Goal: Transaction & Acquisition: Purchase product/service

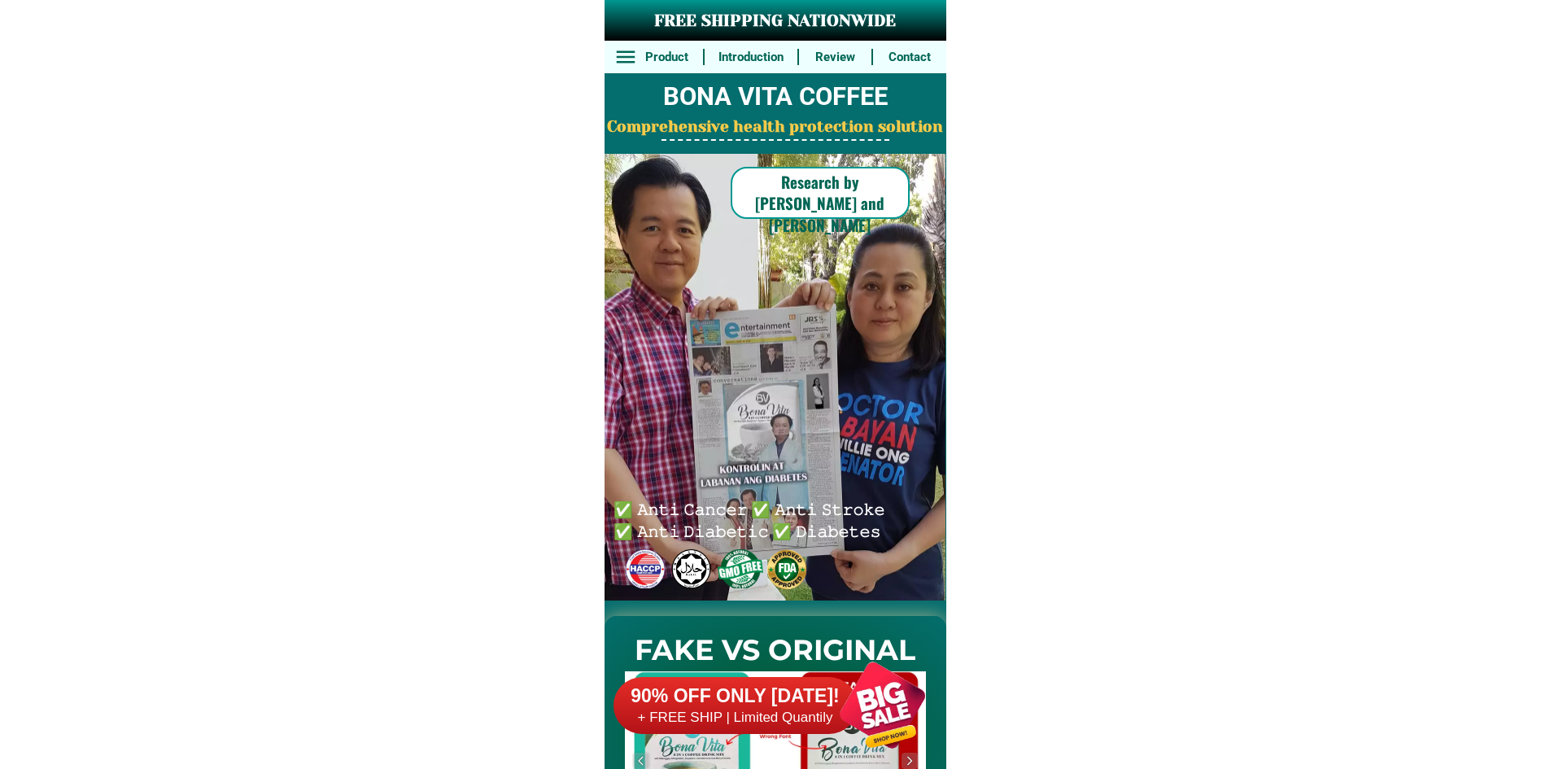
click at [828, 680] on div at bounding box center [883, 705] width 128 height 128
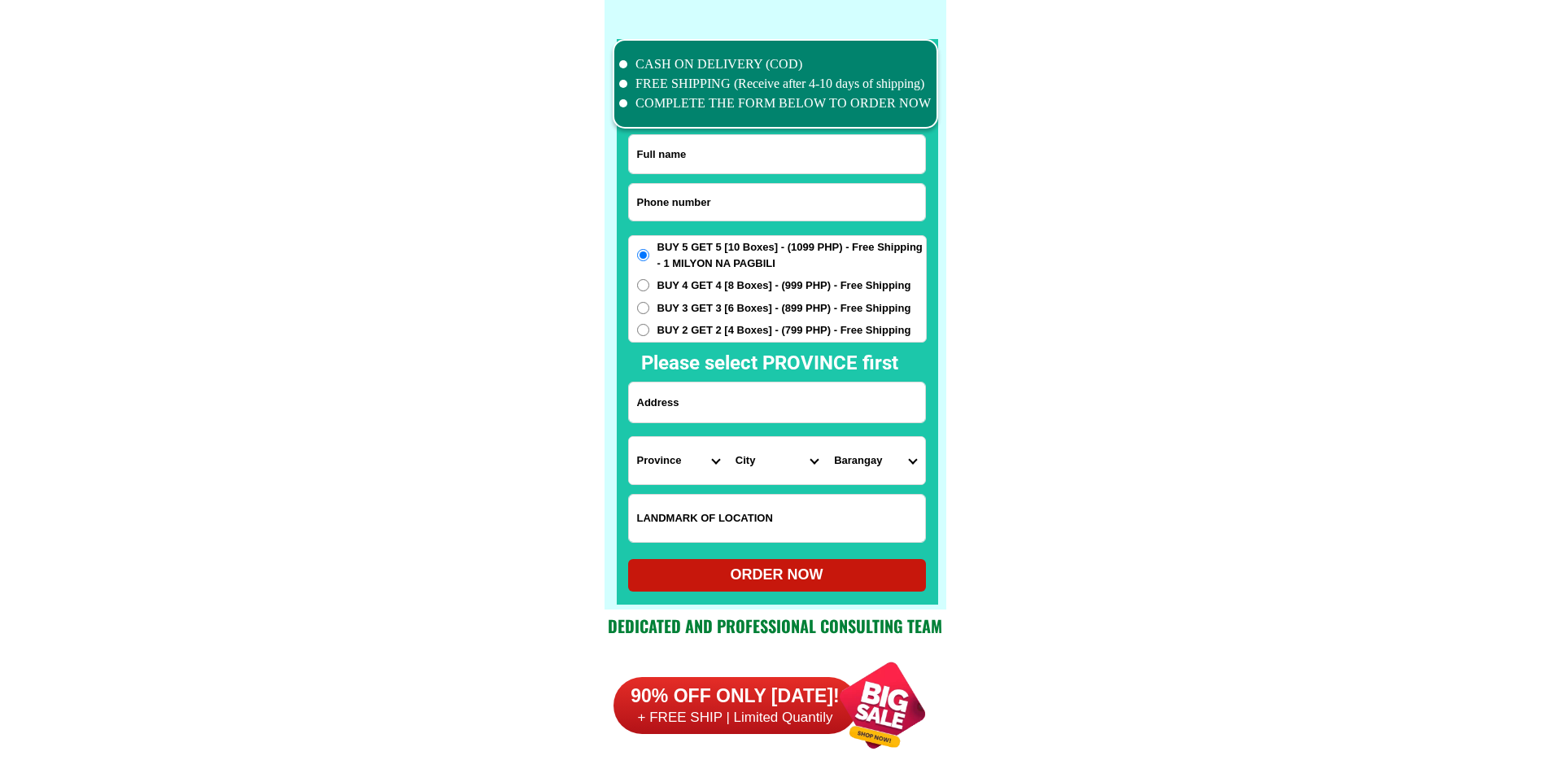
scroll to position [12649, 0]
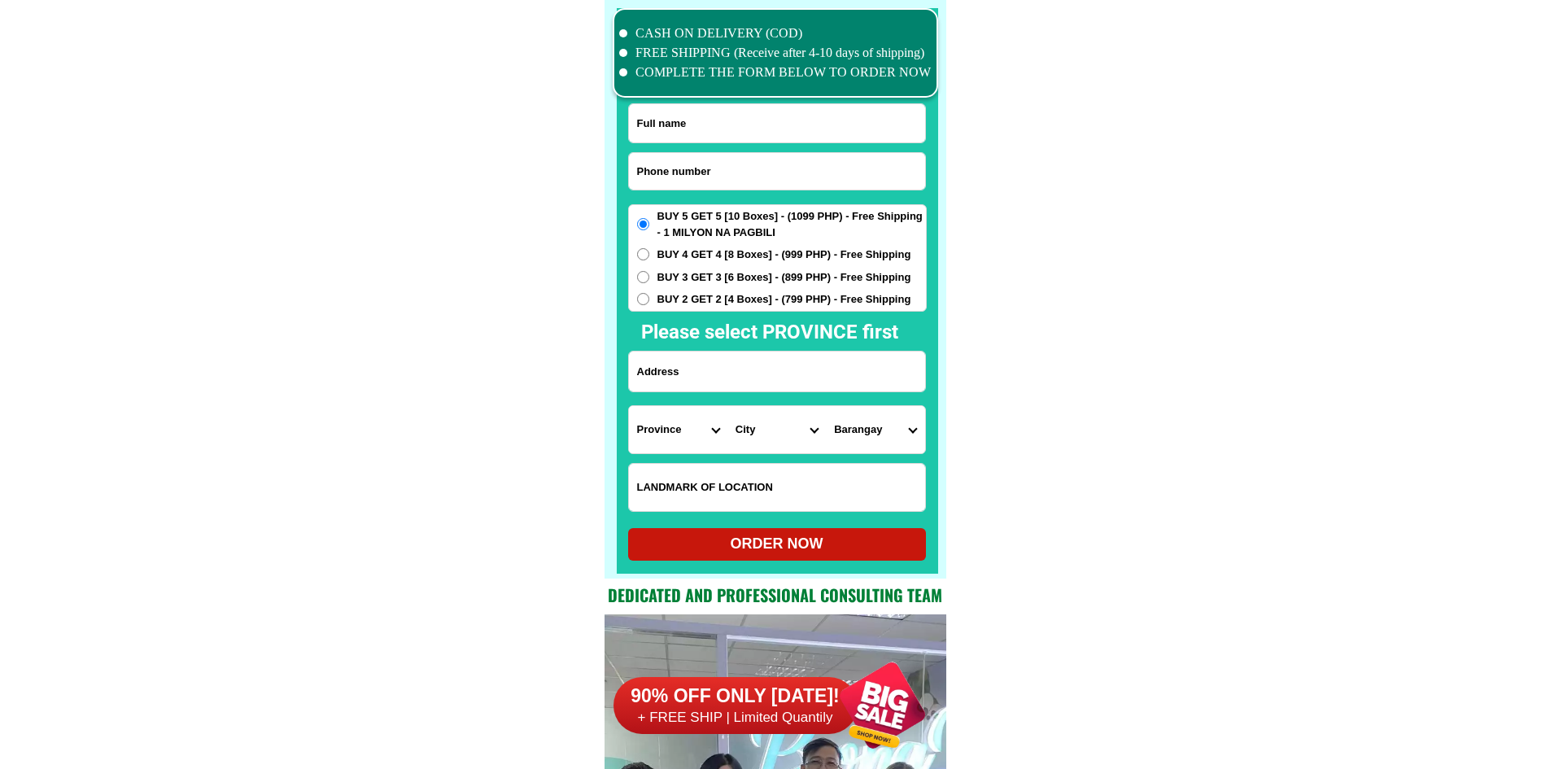
click at [771, 152] on div at bounding box center [777, 171] width 298 height 38
click at [765, 164] on input "Input phone_number" at bounding box center [777, 171] width 296 height 37
paste input "[PHONE_NUMBER]"
click at [689, 166] on input "[PHONE_NUMBER]" at bounding box center [777, 171] width 296 height 37
click at [687, 164] on input "[PHONE_NUMBER]" at bounding box center [777, 171] width 296 height 37
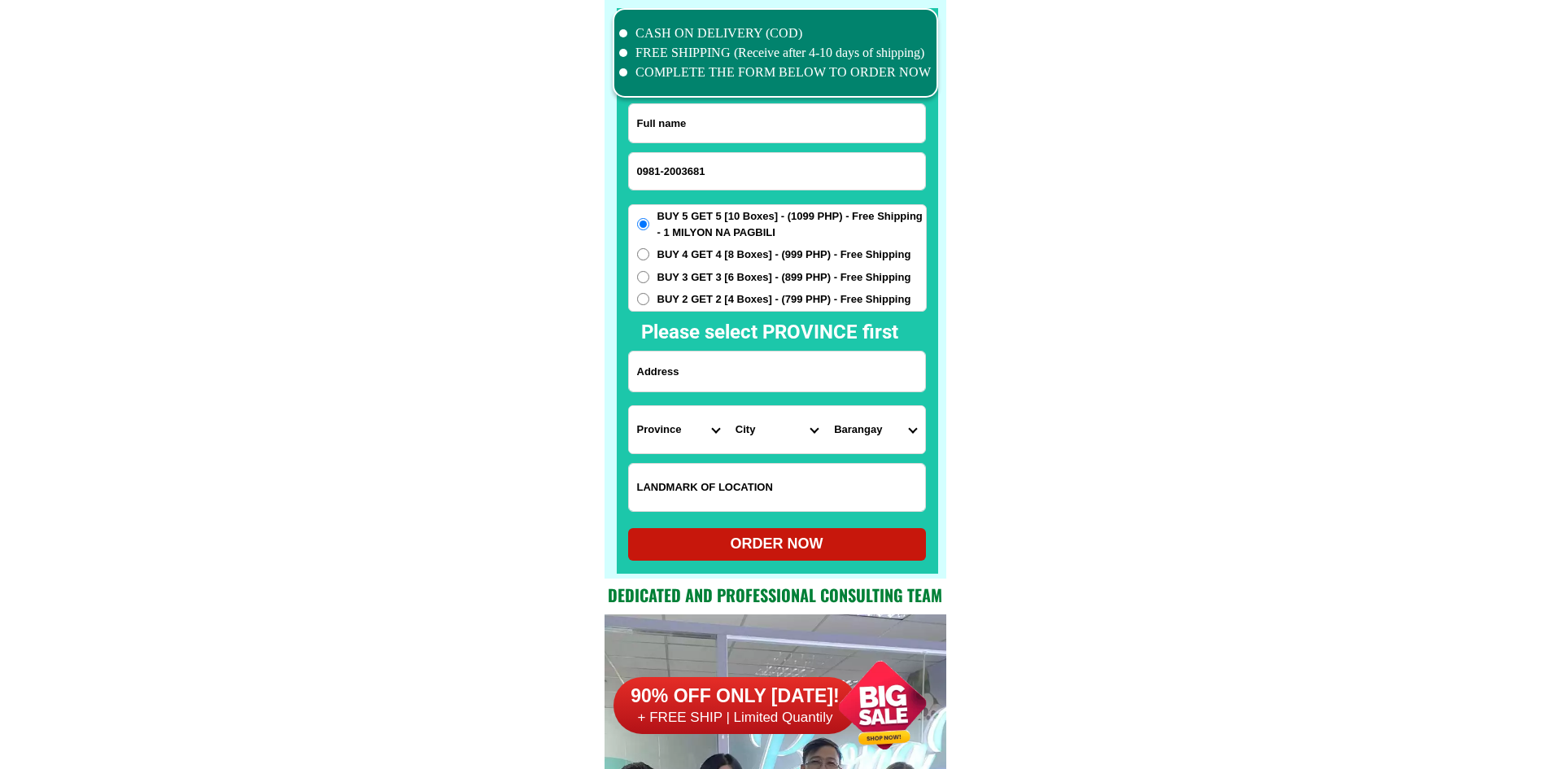
click at [666, 166] on input "0981-2003681" at bounding box center [777, 171] width 296 height 37
type input "09812003681"
click at [714, 137] on input "Input full_name" at bounding box center [777, 123] width 296 height 38
drag, startPoint x: 718, startPoint y: 120, endPoint x: 661, endPoint y: 90, distance: 64.4
click at [718, 120] on input "Input full_name" at bounding box center [777, 123] width 296 height 38
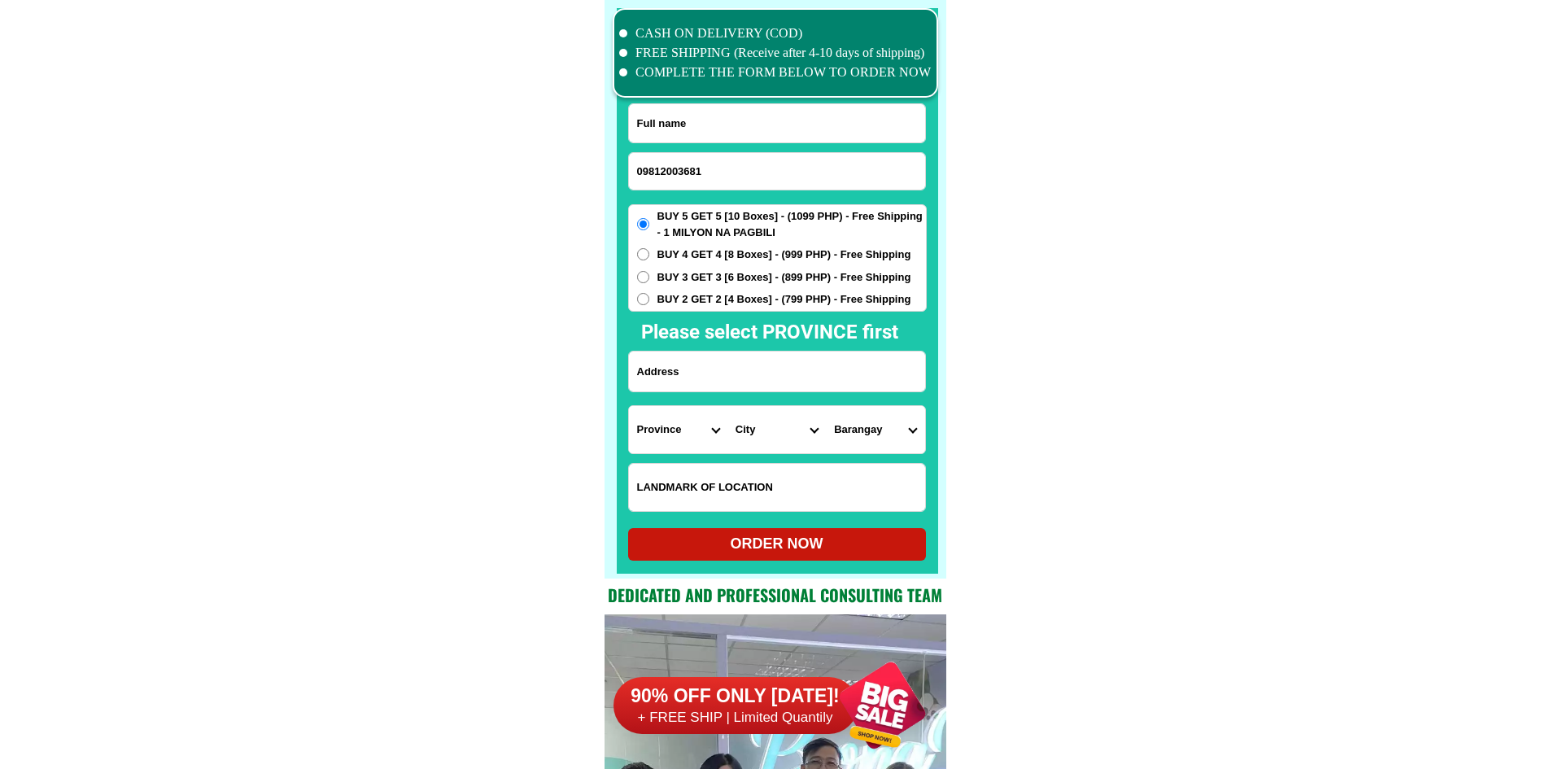
paste input "[PERSON_NAME]"
type input "[PERSON_NAME]"
click at [690, 373] on input "Input address" at bounding box center [777, 371] width 296 height 40
paste input "260- Purok- 5;- Brgy. [PERSON_NAME] Isabela Code--- 3328 Harap ko Ang daan"
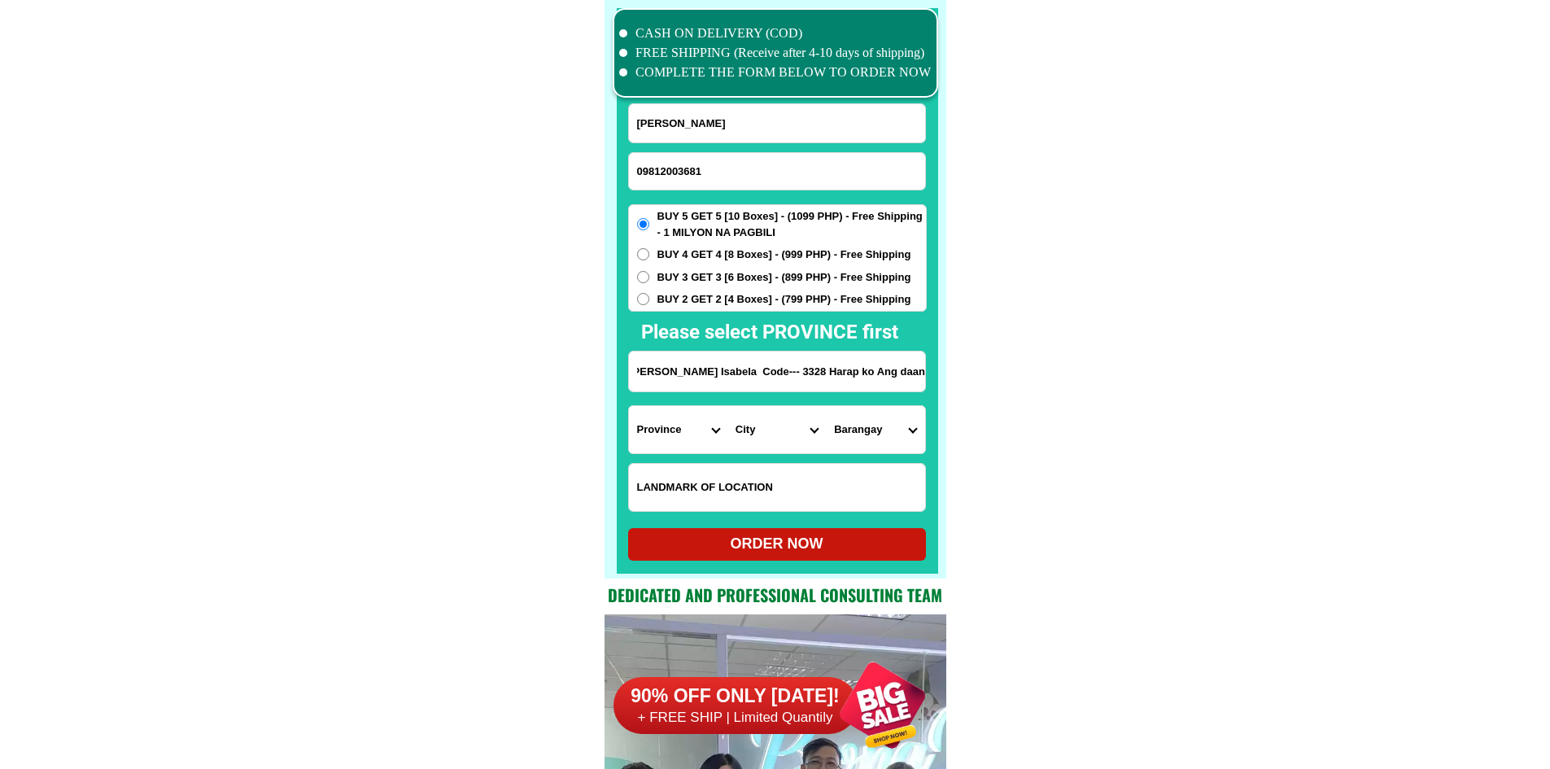
type input "260- Purok- 5;- Brgy. [PERSON_NAME] Isabela Code--- 3328 Harap ko Ang daan"
click at [660, 429] on select "Province [GEOGRAPHIC_DATA] [GEOGRAPHIC_DATA] [GEOGRAPHIC_DATA] [GEOGRAPHIC_DATA…" at bounding box center [678, 429] width 98 height 47
select select "63_305"
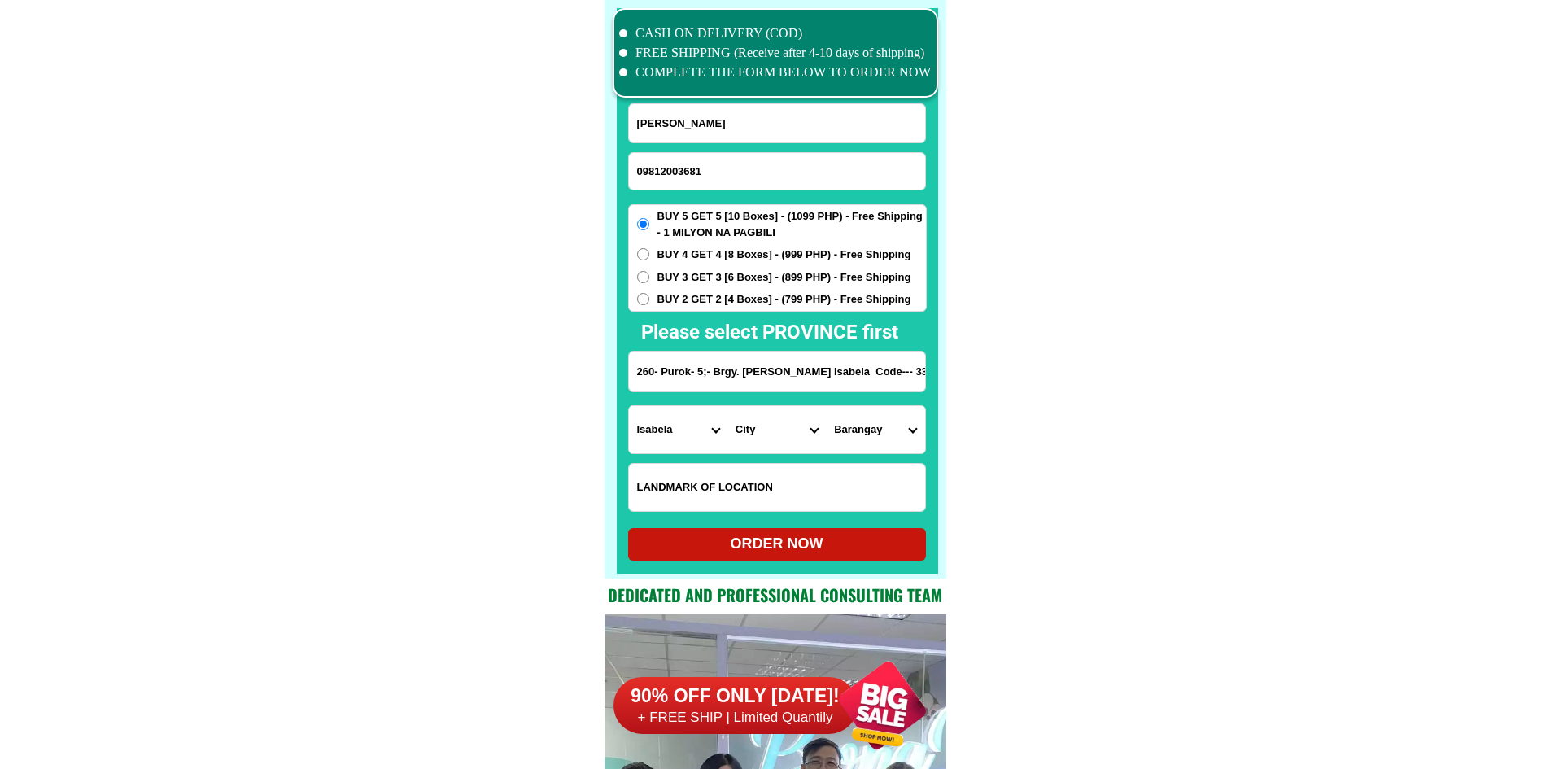
click at [739, 417] on select "City [GEOGRAPHIC_DATA] [PERSON_NAME]-city [GEOGRAPHIC_DATA] [PERSON_NAME] Echag…" at bounding box center [776, 429] width 98 height 47
select select "63_3052202"
click at [856, 439] on select "Barangay Aggub Anao Angancasilian Balasig [GEOGRAPHIC_DATA] [GEOGRAPHIC_DATA] (…" at bounding box center [875, 429] width 98 height 47
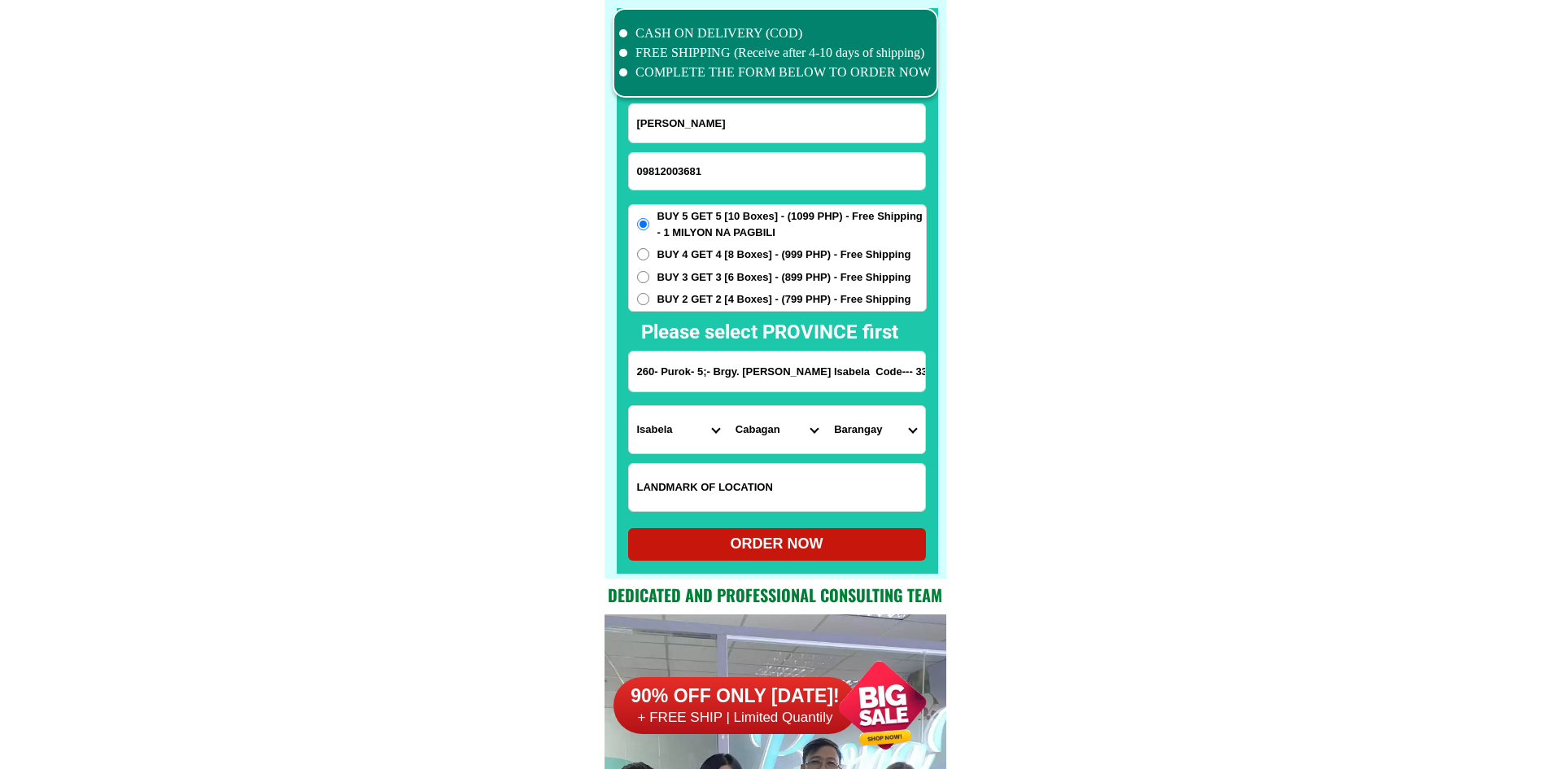
select select "63_30522028432"
drag, startPoint x: 1024, startPoint y: 452, endPoint x: 998, endPoint y: 466, distance: 29.5
click at [843, 535] on div "ORDER NOW" at bounding box center [777, 544] width 298 height 33
type input "[PERSON_NAME]"
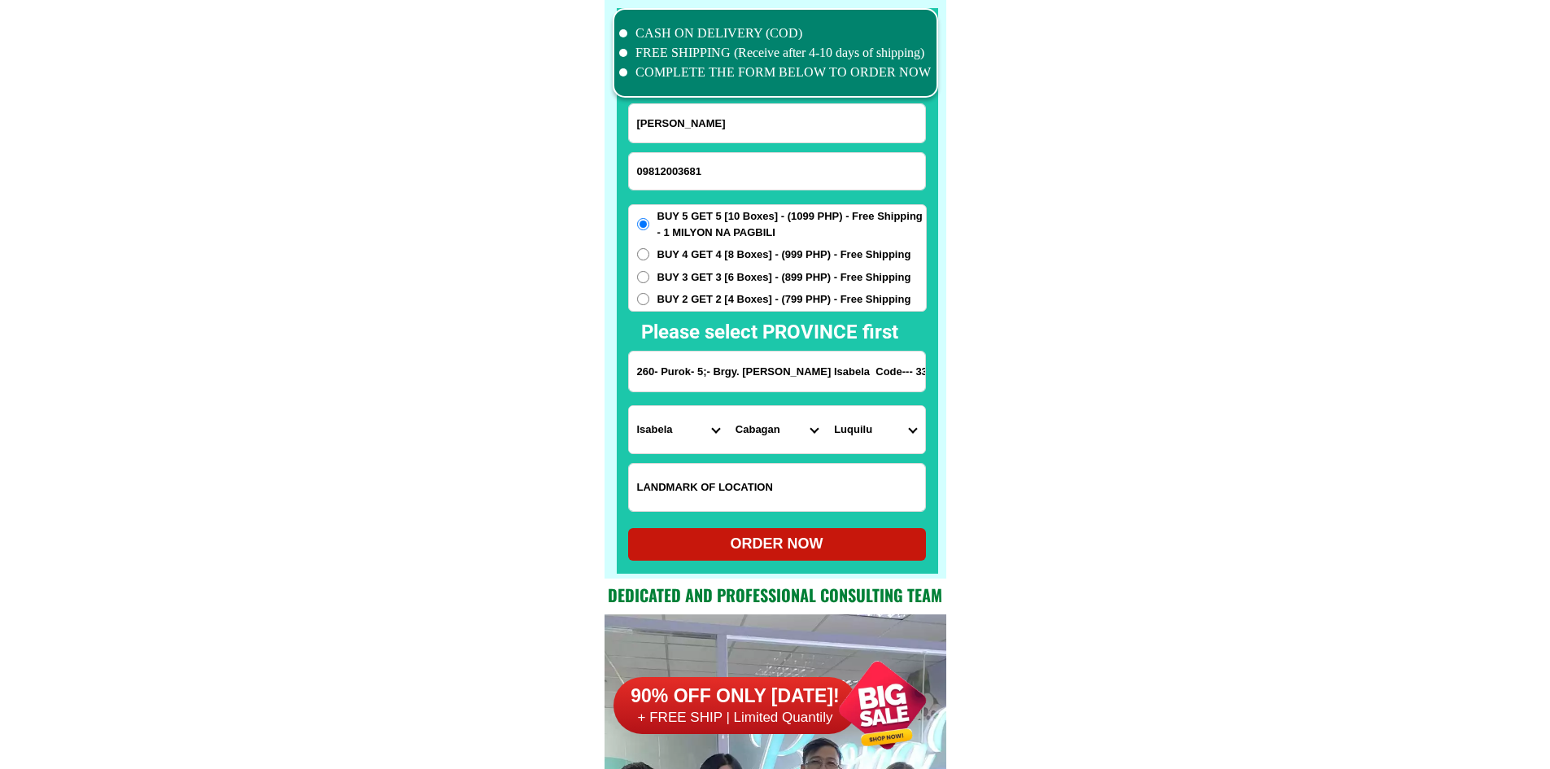
type input "260- Purok- 5;- Brgy. [PERSON_NAME] Isabela Code--- 3328 Harap ko Ang daan"
radio input "true"
